Goal: Task Accomplishment & Management: Use online tool/utility

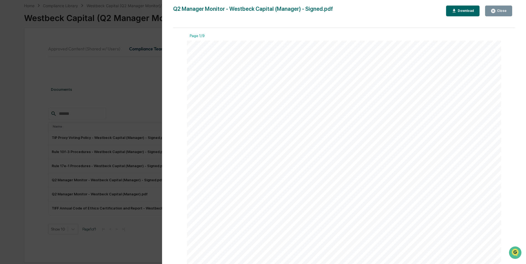
scroll to position [1549, 0]
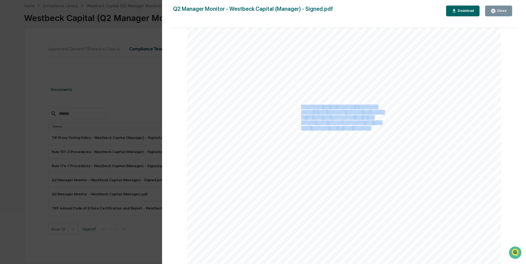
drag, startPoint x: 370, startPoint y: 129, endPoint x: 300, endPoint y: 108, distance: 73.5
copy div "Statestreet did not complete a corporate action in BYD correctly, meaning our p…"
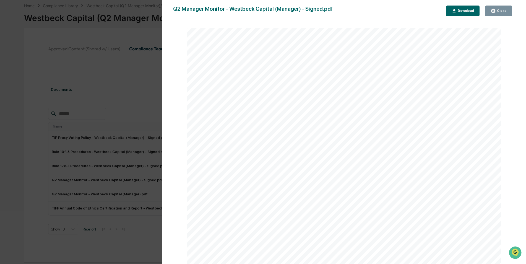
scroll to position [2463, 0]
click at [150, 28] on div "Version History [DATE] 11:20 PM [PERSON_NAME] Q2 Manager Monitor - Westbeck Cap…" at bounding box center [263, 132] width 526 height 264
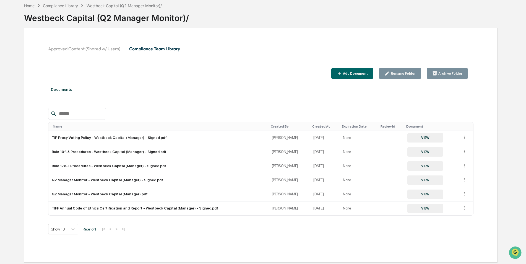
click at [70, 45] on button "Approved Content (Shared w/ Users)" at bounding box center [86, 48] width 77 height 13
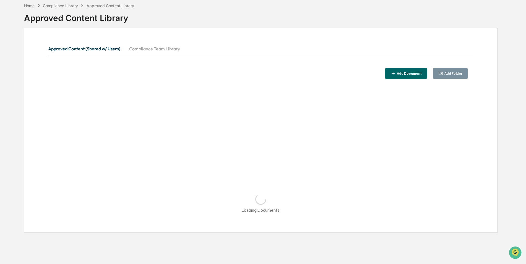
click at [136, 54] on button "Compliance Team Library" at bounding box center [155, 48] width 60 height 13
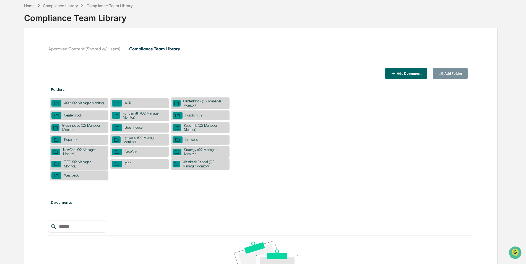
click at [142, 139] on div "Lynwood (Q2 Manager Monitor)" at bounding box center [144, 140] width 46 height 8
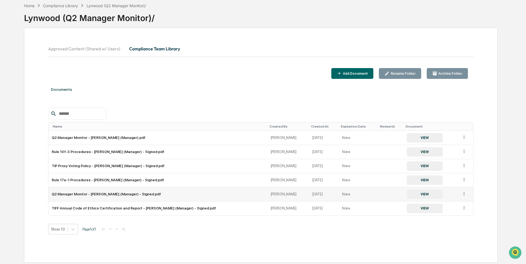
click at [407, 195] on button "VIEW" at bounding box center [425, 194] width 36 height 9
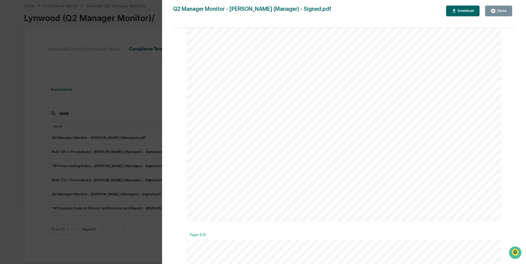
scroll to position [1162, 0]
click at [507, 11] on button "Close" at bounding box center [498, 11] width 27 height 11
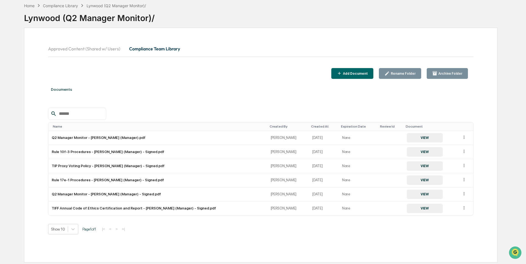
click at [82, 50] on button "Approved Content (Shared w/ Users)" at bounding box center [86, 48] width 77 height 13
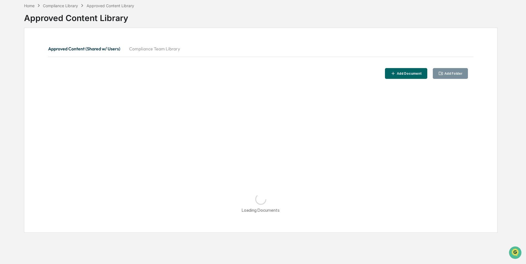
click at [161, 48] on button "Compliance Team Library" at bounding box center [155, 48] width 60 height 13
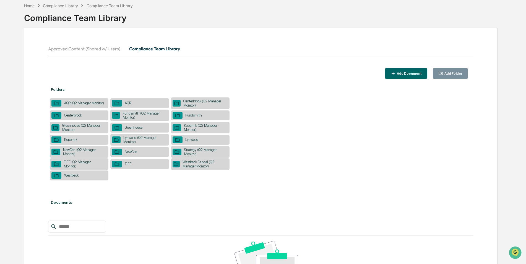
click at [88, 157] on div "NewGen (Q2 Manager Monitor)" at bounding box center [79, 152] width 59 height 12
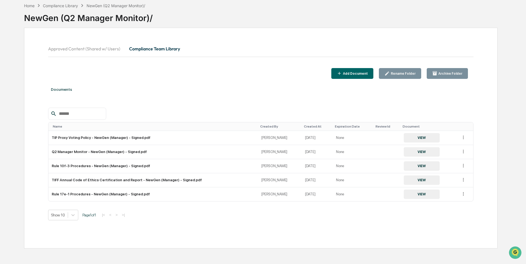
click at [83, 48] on button "Approved Content (Shared w/ Users)" at bounding box center [86, 48] width 77 height 13
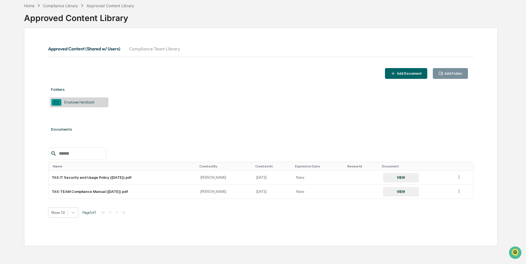
click at [173, 52] on button "Compliance Team Library" at bounding box center [155, 48] width 60 height 13
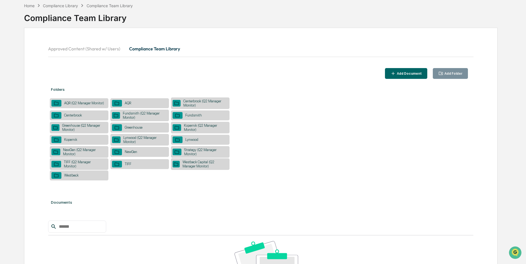
click at [80, 162] on div "TIFF (Q2 Manager Monitor)" at bounding box center [83, 164] width 45 height 8
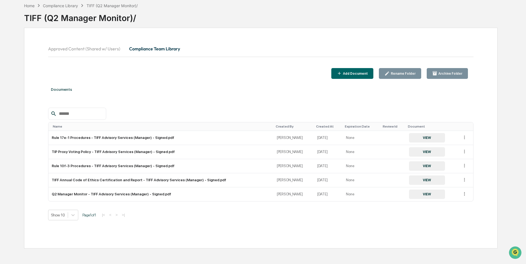
drag, startPoint x: 426, startPoint y: 180, endPoint x: 424, endPoint y: 208, distance: 27.2
click at [424, 208] on div "Name Created By Created At Expiration Date Review Id Document Rule 17e-1 Proced…" at bounding box center [261, 164] width 426 height 113
click at [424, 197] on button "VIEW" at bounding box center [427, 194] width 36 height 9
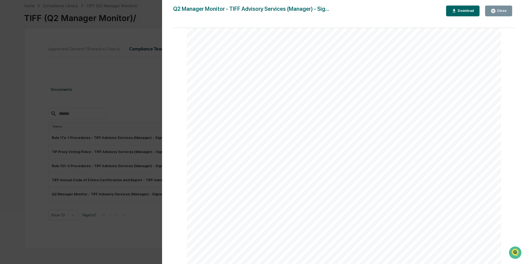
scroll to position [968, 0]
drag, startPoint x: 233, startPoint y: 79, endPoint x: 210, endPoint y: 77, distance: 23.3
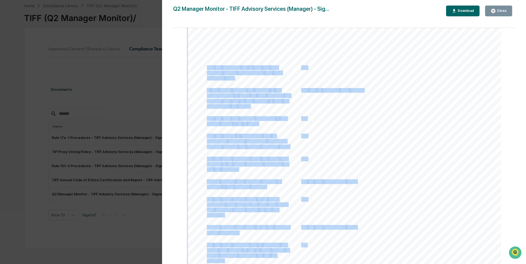
drag, startPoint x: 206, startPoint y: 66, endPoint x: 233, endPoint y: 77, distance: 29.4
drag, startPoint x: 205, startPoint y: 67, endPoint x: 226, endPoint y: 74, distance: 22.1
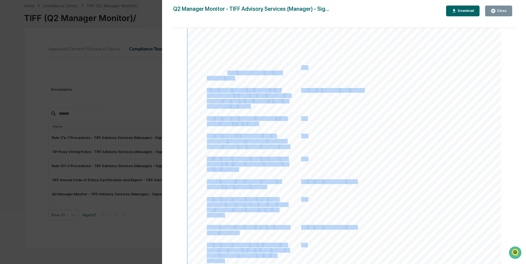
drag, startPoint x: 226, startPoint y: 74, endPoint x: 211, endPoint y: 68, distance: 16.5
click at [226, 73] on span "entities" at bounding box center [230, 73] width 14 height 4
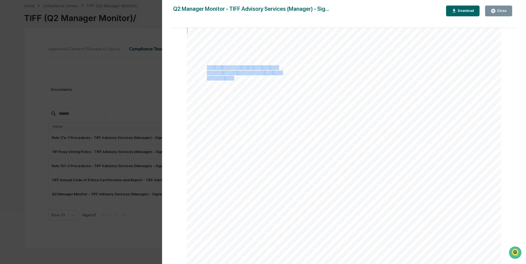
drag, startPoint x: 206, startPoint y: 66, endPoint x: 233, endPoint y: 77, distance: 28.7
copy div "Did you purchase, sell or hold any pass through entities (partnerships) that is…"
click at [498, 14] on button "Close" at bounding box center [498, 11] width 27 height 11
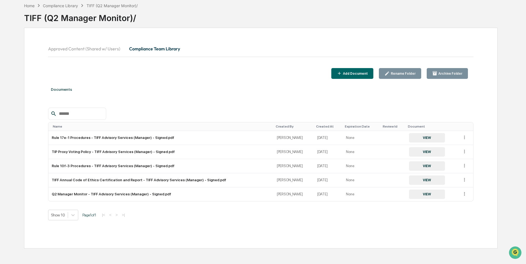
click at [88, 48] on button "Approved Content (Shared w/ Users)" at bounding box center [86, 48] width 77 height 13
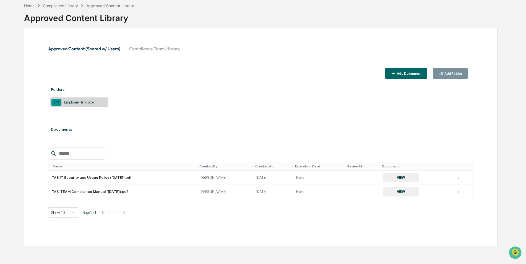
click at [145, 51] on button "Compliance Team Library" at bounding box center [155, 48] width 60 height 13
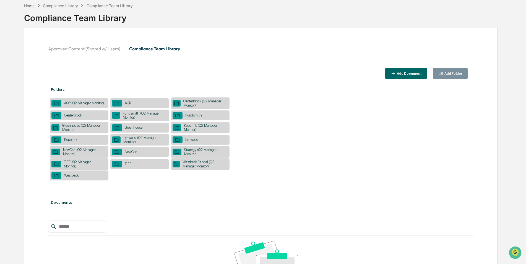
click at [81, 105] on div "AQR (Q2 Manager Monitor)" at bounding box center [83, 103] width 45 height 4
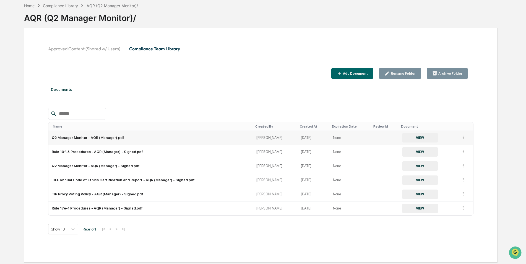
click at [404, 136] on button "VIEW" at bounding box center [420, 137] width 36 height 9
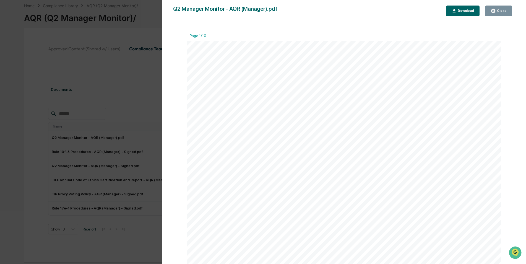
click at [504, 10] on div "Close" at bounding box center [501, 11] width 11 height 4
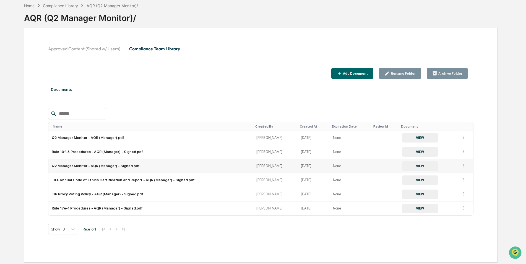
click at [426, 167] on button "VIEW" at bounding box center [420, 165] width 36 height 9
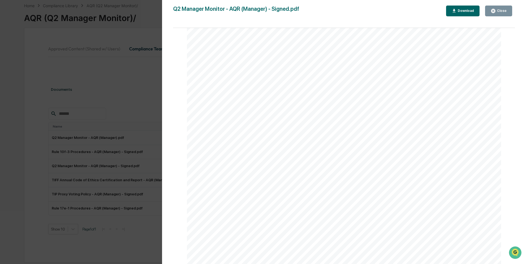
scroll to position [1439, 0]
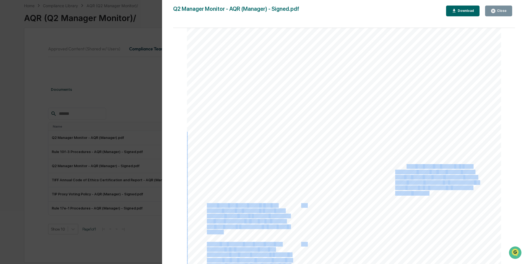
drag, startPoint x: 432, startPoint y: 195, endPoint x: 405, endPoint y: 167, distance: 39.5
drag, startPoint x: 405, startPoint y: 167, endPoint x: 482, endPoint y: 153, distance: 78.1
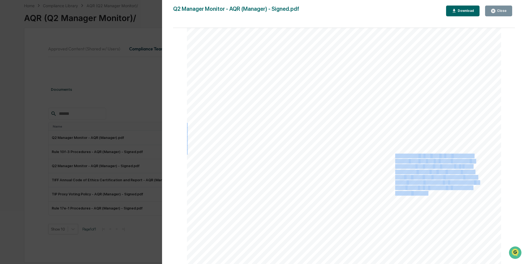
drag, startPoint x: 395, startPoint y: 155, endPoint x: 427, endPoint y: 193, distance: 49.8
copy div "Additionally, to the best of our knowledge, neither AQR nor any of AQR’s Princi…"
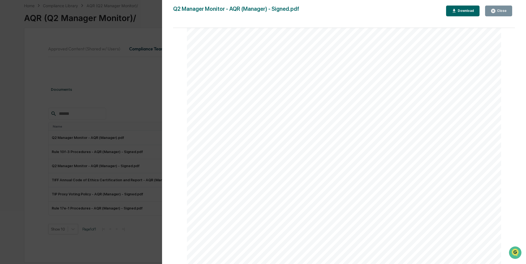
click at [113, 107] on div "Version History [DATE] 10:59 PM [PERSON_NAME] Q2 Manager Monitor - AQR (Manager…" at bounding box center [263, 132] width 526 height 264
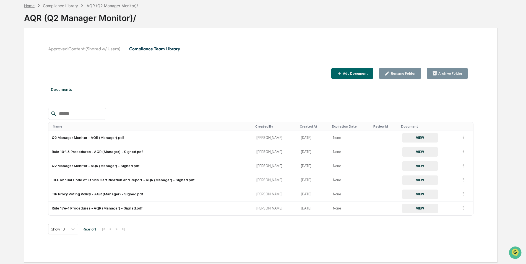
click at [26, 5] on div "Home" at bounding box center [29, 5] width 11 height 5
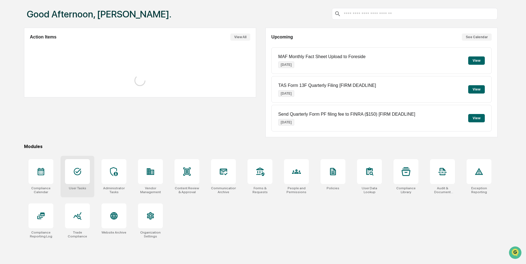
click at [84, 162] on div at bounding box center [77, 171] width 25 height 25
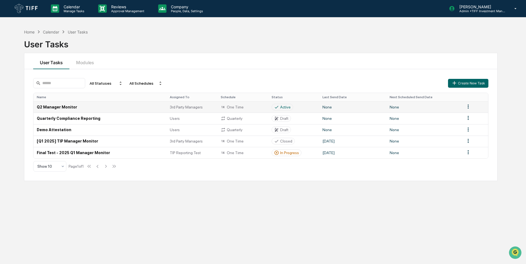
click at [66, 108] on td "Q2 Manager Monitor" at bounding box center [99, 106] width 133 height 11
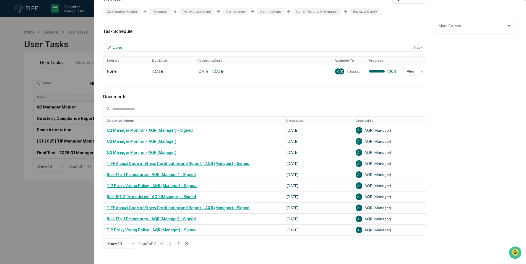
scroll to position [138, 0]
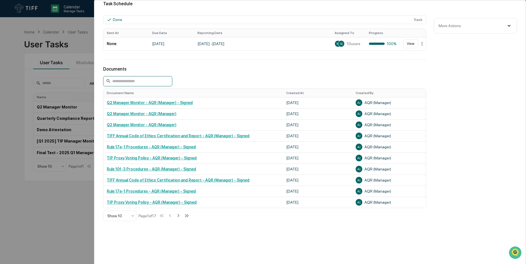
click at [137, 83] on input at bounding box center [137, 81] width 69 height 10
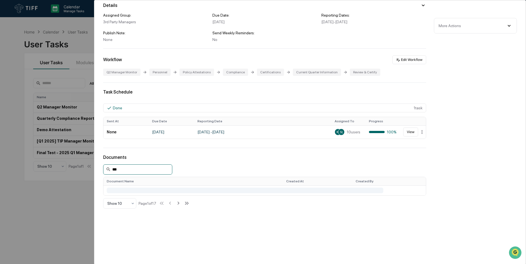
scroll to position [51, 0]
type input "***"
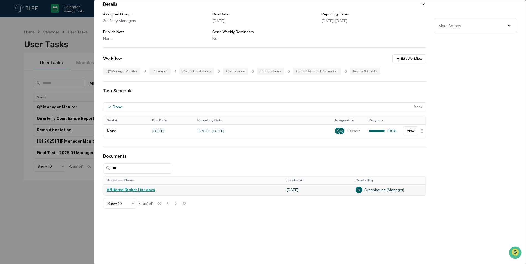
click at [136, 191] on link "Affiliated Broker List.docx" at bounding box center [131, 190] width 48 height 4
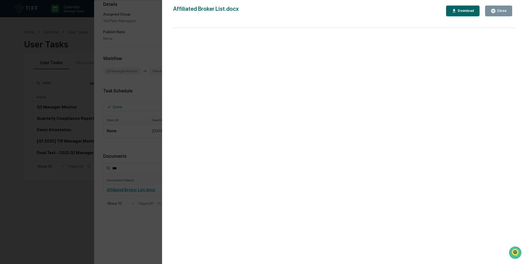
click at [499, 17] on div "Affiliated Broker List.docx Close Download Page 1 100%" at bounding box center [344, 138] width 342 height 264
click at [501, 14] on button "Close" at bounding box center [498, 11] width 27 height 11
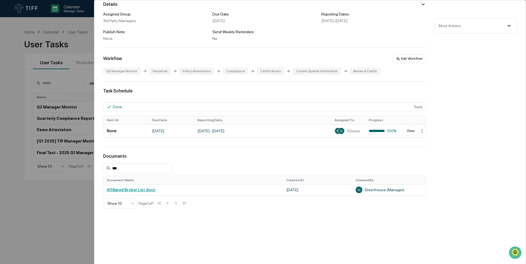
click at [173, 40] on div "User Tasks Q2 Manager Monitor Q2 Manager Monitor Active No description Details …" at bounding box center [310, 106] width 432 height 315
click at [86, 35] on div "User Tasks Q2 Manager Monitor Q2 Manager Monitor Active No description Details …" at bounding box center [263, 132] width 526 height 264
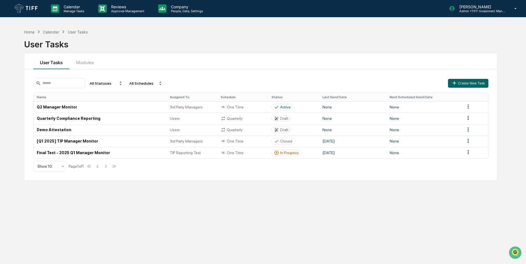
click at [25, 7] on img at bounding box center [26, 8] width 27 height 12
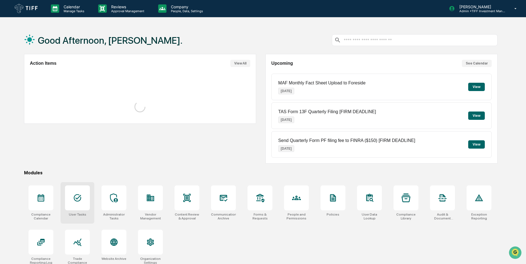
click at [78, 193] on icon at bounding box center [77, 197] width 9 height 9
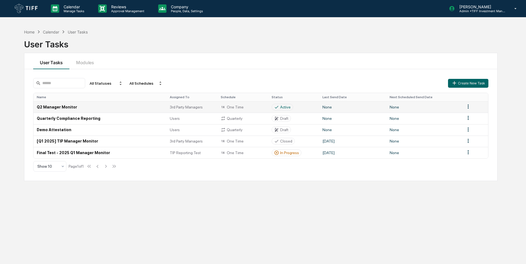
click at [58, 108] on td "Q2 Manager Monitor" at bounding box center [99, 106] width 133 height 11
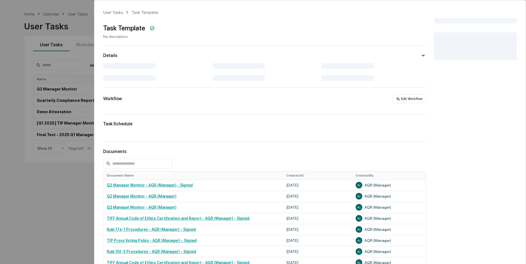
scroll to position [26, 0]
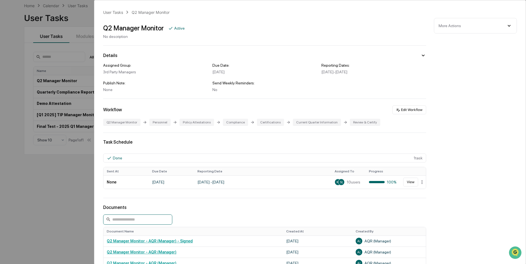
click at [129, 217] on input at bounding box center [137, 219] width 69 height 10
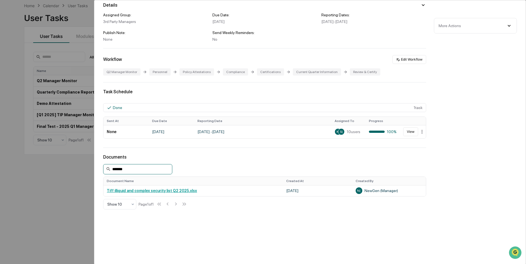
scroll to position [51, 0]
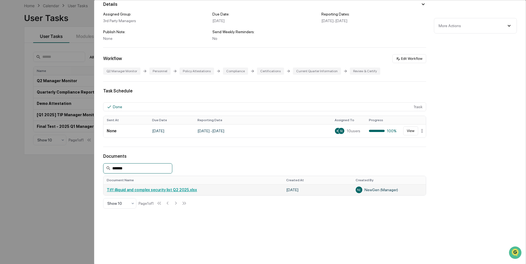
type input "*******"
click at [168, 191] on link "Tiff illiquid and complex security list Q2 2025.xlsx" at bounding box center [152, 190] width 90 height 4
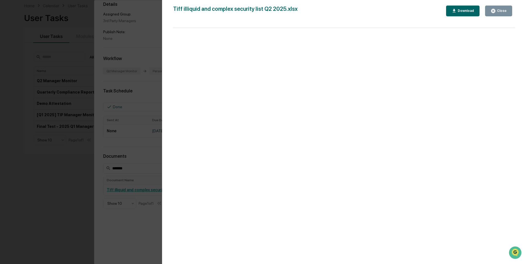
click at [457, 12] on icon "button" at bounding box center [454, 10] width 5 height 5
click at [468, 10] on div "Download" at bounding box center [465, 11] width 17 height 4
click at [375, 22] on div "Tiff illiquid and complex security list Q2 2025.xlsx Close Download Page 1 100%" at bounding box center [344, 138] width 342 height 264
click at [500, 4] on div "Version History 07/22/2025, 09:36 PM NewGen (Manager) Tiff illiquid and complex…" at bounding box center [344, 137] width 364 height 275
click at [497, 10] on div "Close" at bounding box center [501, 11] width 11 height 4
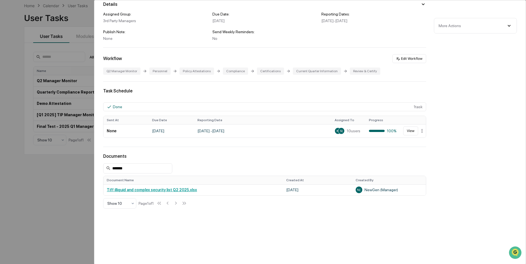
click at [71, 26] on div "User Tasks Q2 Manager Monitor Q2 Manager Monitor Active No description Details …" at bounding box center [263, 132] width 526 height 264
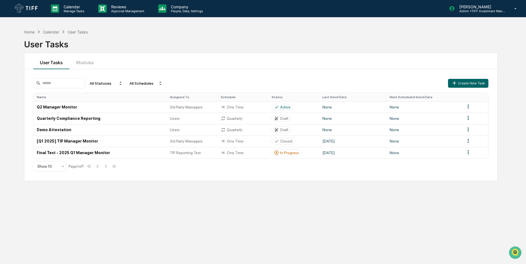
click at [30, 10] on img at bounding box center [26, 8] width 27 height 12
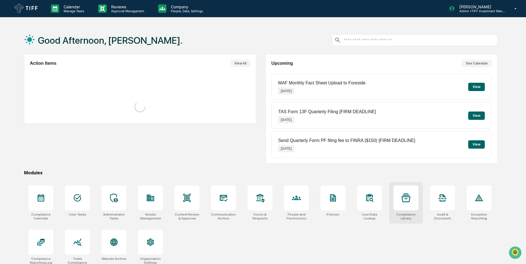
click at [411, 201] on div at bounding box center [406, 197] width 25 height 25
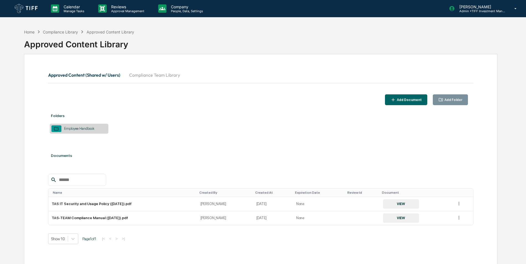
click at [147, 70] on button "Compliance Team Library" at bounding box center [155, 74] width 60 height 13
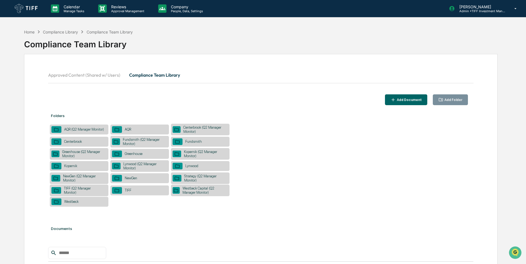
click at [150, 167] on div "Lynwood (Q2 Manager Monitor)" at bounding box center [144, 166] width 46 height 8
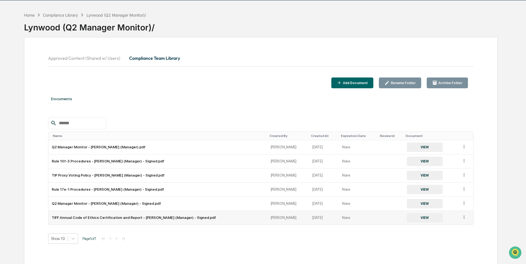
scroll to position [26, 0]
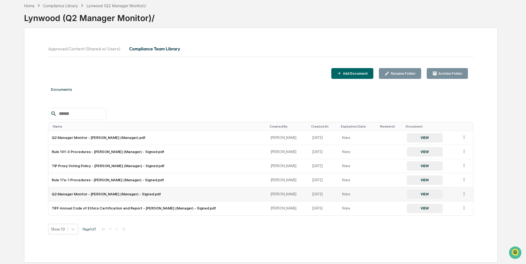
click at [407, 196] on button "VIEW" at bounding box center [425, 194] width 36 height 9
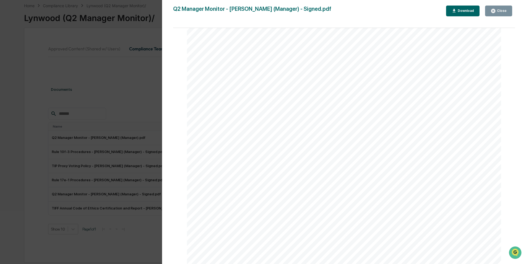
scroll to position [1992, 0]
